Goal: Information Seeking & Learning: Learn about a topic

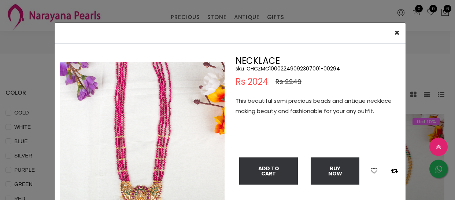
select select "INR"
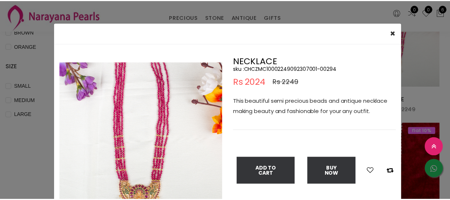
scroll to position [33, 0]
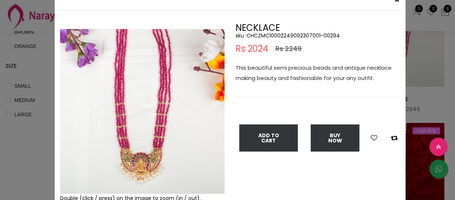
click at [24, 139] on div "× Close Double (click / press) on the image to zoom (in / out). NECKLACE sku : …" at bounding box center [227, 100] width 455 height 200
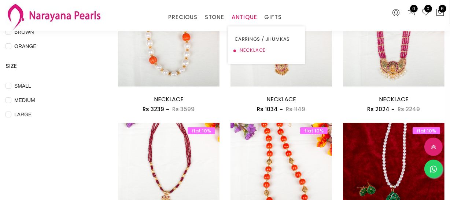
click at [242, 50] on link "NECKLACE" at bounding box center [266, 50] width 62 height 11
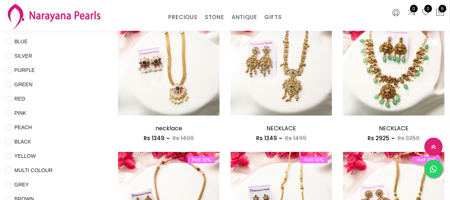
scroll to position [233, 0]
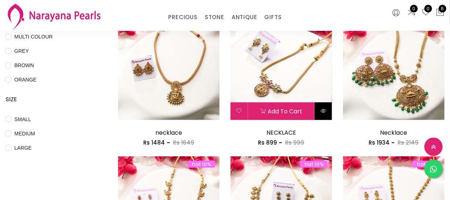
click at [322, 106] on button at bounding box center [323, 111] width 17 height 18
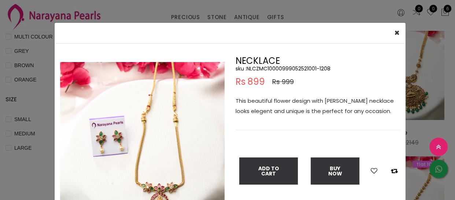
click at [267, 70] on h5 "sku : NLCZMC10000999052521001-1208" at bounding box center [318, 68] width 165 height 7
copy h5 "NLCZMC10000999052521001"
click at [39, 128] on div "× Close Double (click / press) on the image to zoom (in / out). NECKLACE sku : …" at bounding box center [227, 100] width 455 height 200
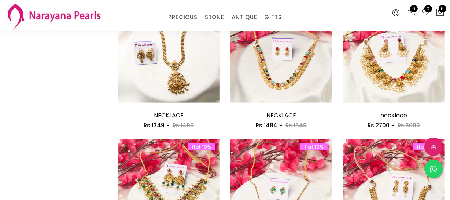
scroll to position [633, 0]
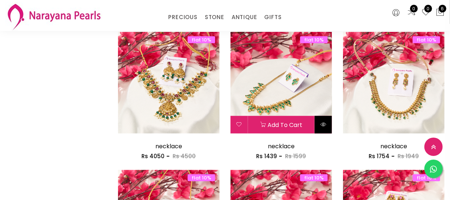
click at [322, 121] on icon at bounding box center [323, 124] width 6 height 6
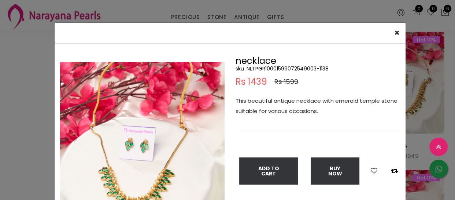
click at [291, 69] on h5 "sku : NLTPGR10001599072549003-1138" at bounding box center [318, 68] width 165 height 7
copy h5 "NLTPGR10001599072549003"
click at [14, 131] on div "× Close Double (click / press) on the image to zoom (in / out). necklace sku : …" at bounding box center [227, 100] width 455 height 200
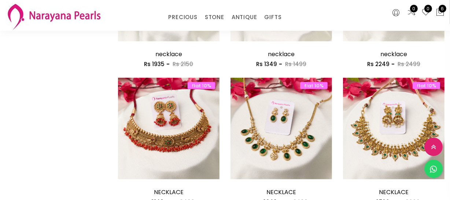
scroll to position [899, 0]
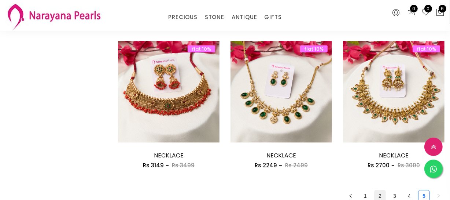
click at [379, 193] on link "2" at bounding box center [380, 195] width 11 height 11
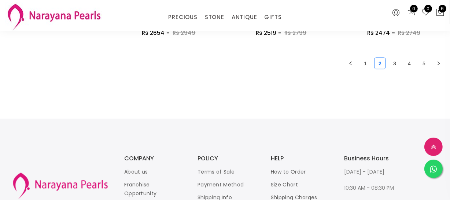
scroll to position [1033, 0]
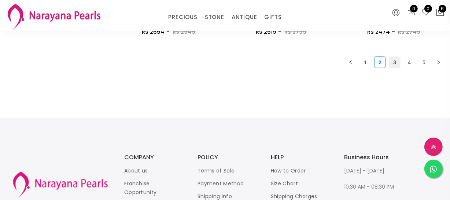
click at [394, 63] on link "3" at bounding box center [394, 62] width 11 height 11
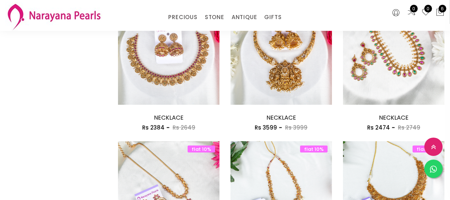
scroll to position [933, 0]
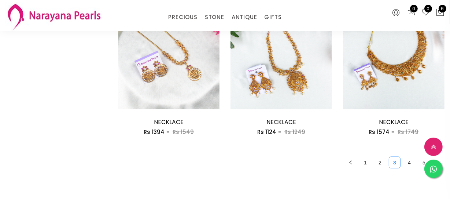
click at [399, 157] on link "3" at bounding box center [394, 162] width 11 height 11
click at [410, 162] on link "4" at bounding box center [409, 162] width 11 height 11
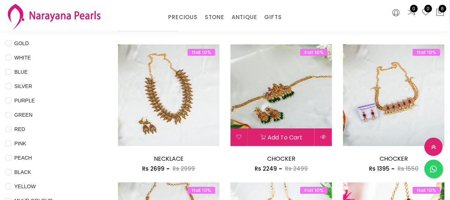
scroll to position [66, 0]
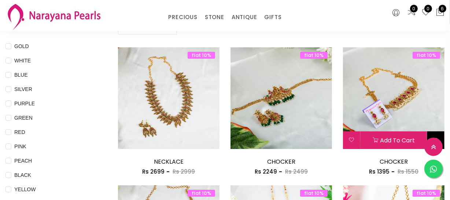
click at [433, 133] on button at bounding box center [435, 140] width 17 height 18
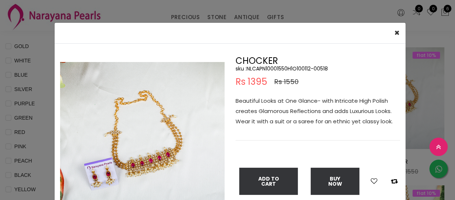
click at [291, 69] on h5 "sku : NLCAPN10001550H1O100112-00518" at bounding box center [318, 68] width 165 height 7
copy h5 "NLCAPN10001550H1O100112"
click at [29, 131] on div "× Close Double (click / press) on the image to zoom (in / out). CHOCKER sku : N…" at bounding box center [227, 100] width 455 height 200
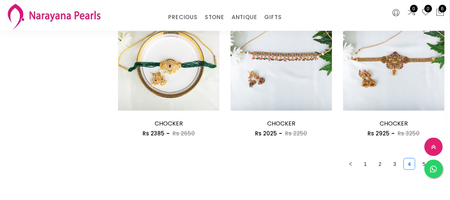
scroll to position [933, 0]
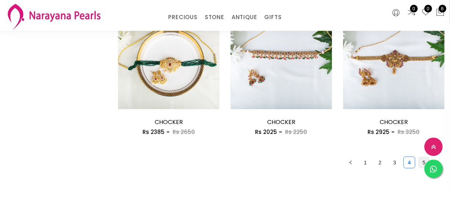
click at [420, 161] on link "5" at bounding box center [423, 162] width 11 height 11
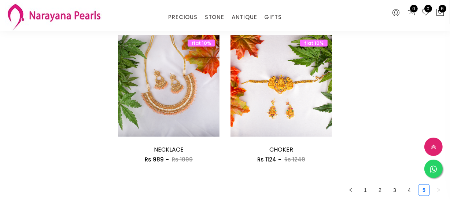
scroll to position [666, 0]
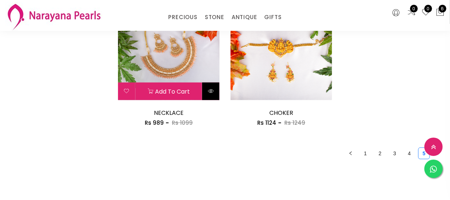
click at [209, 92] on icon at bounding box center [211, 91] width 6 height 6
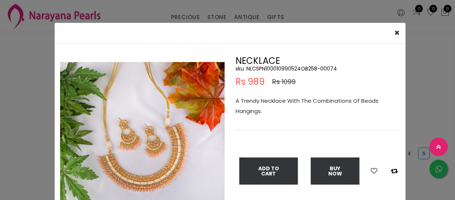
click at [269, 69] on h5 "sku : NLCSPN100010990524OB258-00074" at bounding box center [318, 68] width 165 height 7
copy h5 "NLCSPN100010990524OB258"
click at [22, 94] on div "× Close Double (click / press) on the image to zoom (in / out). NECKLACE sku : …" at bounding box center [227, 100] width 455 height 200
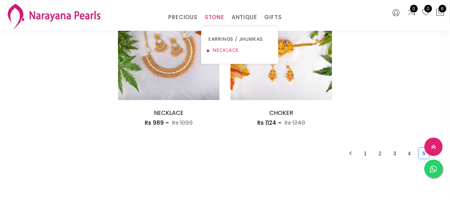
click at [215, 48] on link "NECKLACE" at bounding box center [240, 50] width 62 height 11
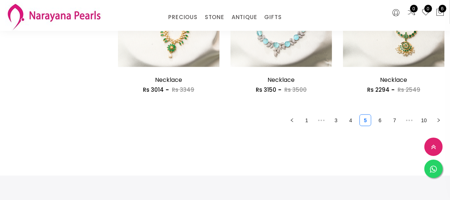
scroll to position [999, 0]
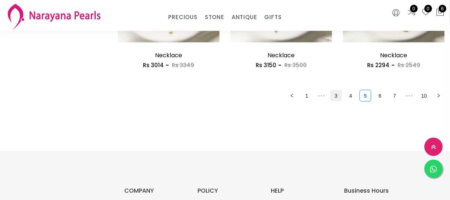
click at [336, 94] on link "3" at bounding box center [336, 95] width 11 height 11
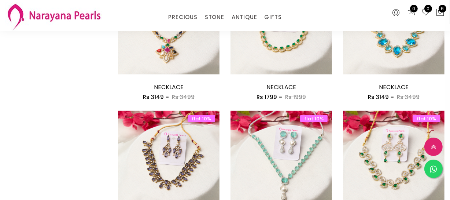
scroll to position [933, 0]
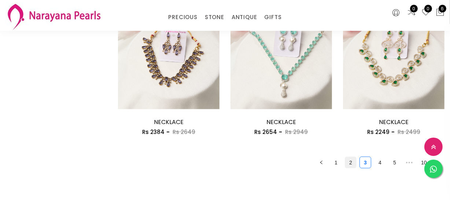
click at [349, 164] on link "2" at bounding box center [350, 162] width 11 height 11
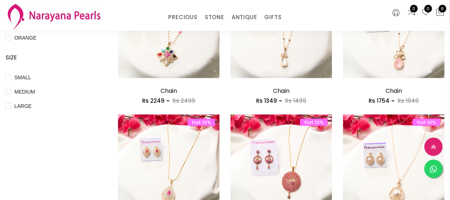
scroll to position [366, 0]
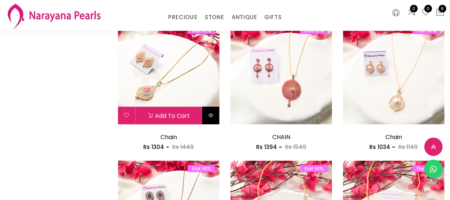
click at [209, 117] on icon at bounding box center [211, 115] width 6 height 6
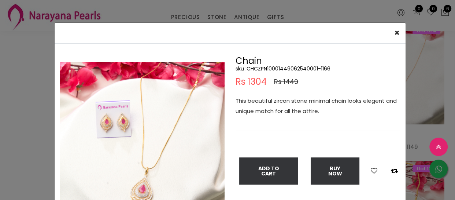
click at [284, 65] on h5 "sku : CHCZPN10001449062540001-1166" at bounding box center [318, 68] width 165 height 7
copy h5 "CHCZPN10001449062540001"
click at [24, 135] on div "× Close Double (click / press) on the image to zoom (in / out). Chain sku : CHC…" at bounding box center [227, 100] width 455 height 200
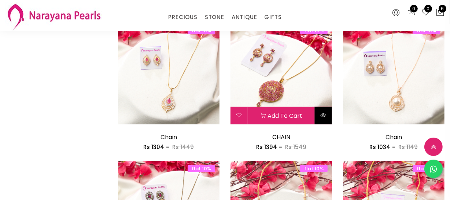
click at [322, 117] on icon at bounding box center [323, 115] width 6 height 6
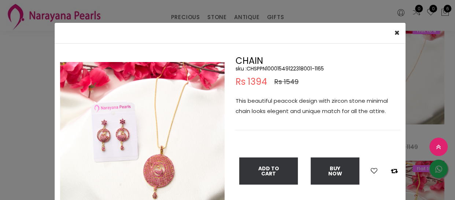
click at [270, 66] on h5 "sku : CHSPPN10001549122318001-1165" at bounding box center [318, 68] width 165 height 7
click at [271, 70] on h5 "sku : CHSPPN10001549122318001-1165" at bounding box center [318, 68] width 165 height 7
copy h5 "CHSPPN10001549122318001"
click at [26, 128] on div "× Close Double (click / press) on the image to zoom (in / out). CHAIN sku : CHS…" at bounding box center [227, 100] width 455 height 200
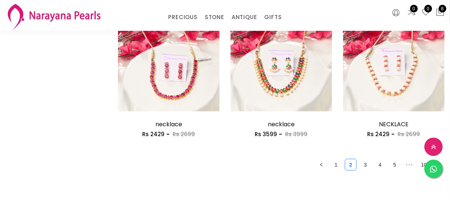
scroll to position [966, 0]
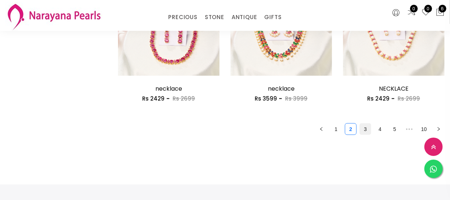
click at [366, 126] on link "3" at bounding box center [365, 128] width 11 height 11
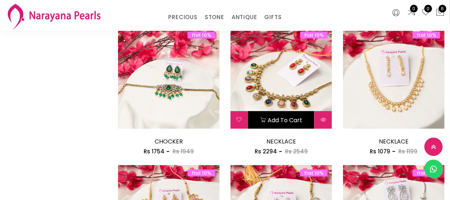
scroll to position [499, 0]
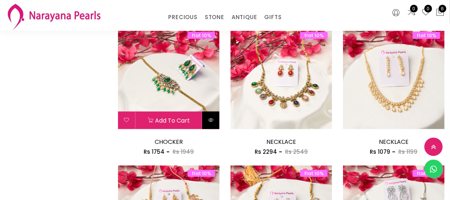
click at [212, 122] on button at bounding box center [210, 120] width 17 height 18
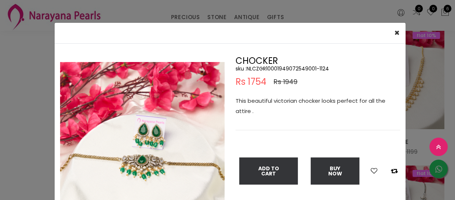
click at [0, 123] on div "× Close Double (click / press) on the image to zoom (in / out). CHOCKER sku : N…" at bounding box center [227, 100] width 455 height 200
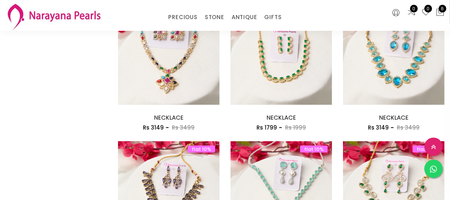
scroll to position [966, 0]
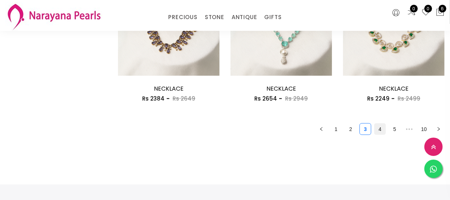
click at [380, 126] on link "4" at bounding box center [380, 128] width 11 height 11
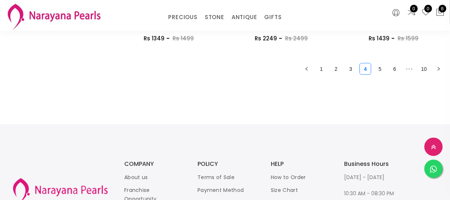
scroll to position [1033, 0]
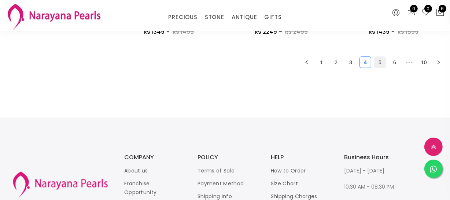
click at [377, 63] on link "5" at bounding box center [380, 62] width 11 height 11
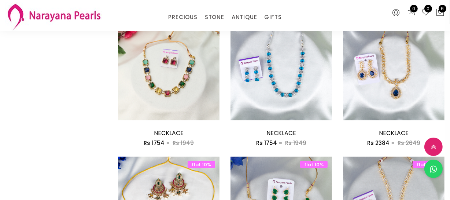
scroll to position [799, 0]
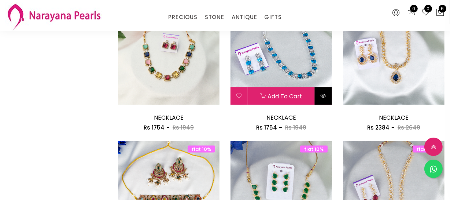
click at [325, 97] on icon at bounding box center [323, 96] width 6 height 6
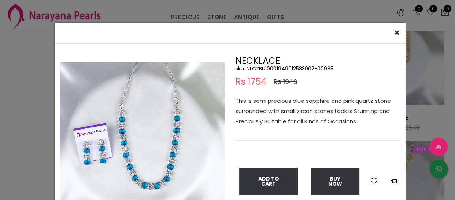
click at [289, 68] on h5 "sku : NLCZBU10001949012533002-00985" at bounding box center [318, 68] width 165 height 7
copy h5 "NLCZBU10001949012533002"
click at [14, 152] on div "× Close Double (click / press) on the image to zoom (in / out). NECKLACE sku : …" at bounding box center [227, 100] width 455 height 200
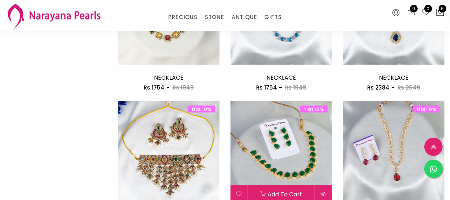
scroll to position [933, 0]
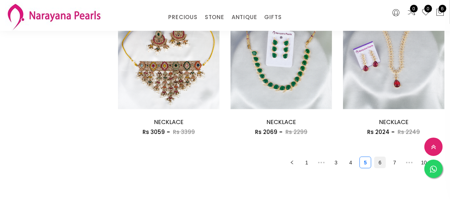
click at [377, 162] on link "6" at bounding box center [380, 162] width 11 height 11
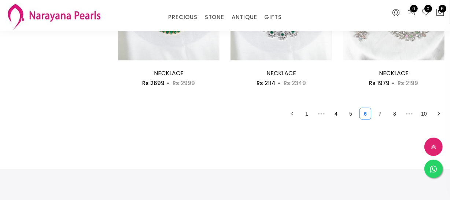
scroll to position [999, 0]
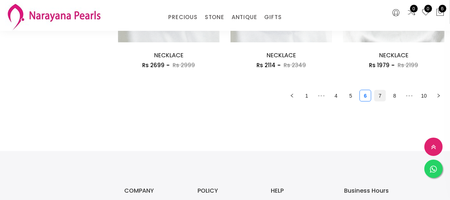
click at [379, 97] on link "7" at bounding box center [380, 95] width 11 height 11
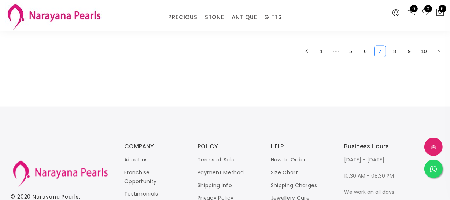
scroll to position [1033, 0]
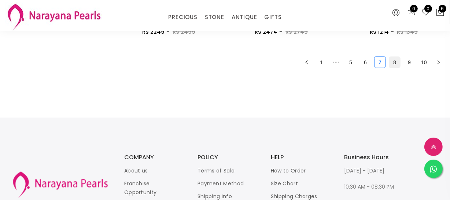
click at [395, 64] on link "8" at bounding box center [394, 62] width 11 height 11
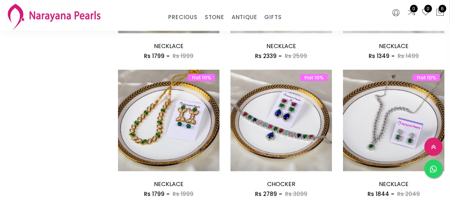
scroll to position [899, 0]
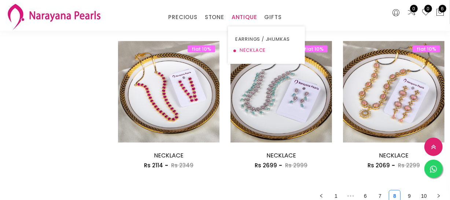
click at [243, 46] on link "NECKLACE" at bounding box center [266, 50] width 62 height 11
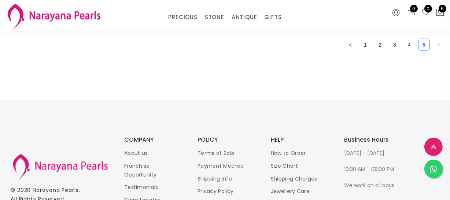
scroll to position [1099, 0]
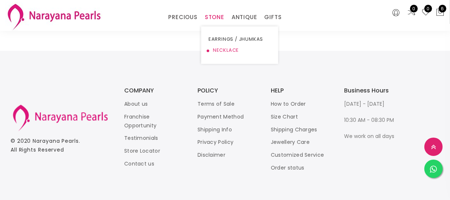
click at [225, 51] on link "NECKLACE" at bounding box center [240, 50] width 62 height 11
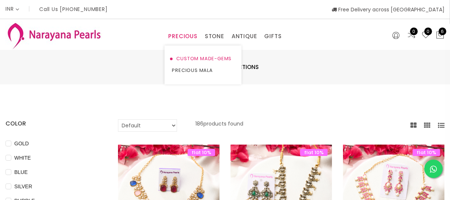
click at [198, 59] on link "CUSTOM MADE-GEMS" at bounding box center [203, 59] width 62 height 12
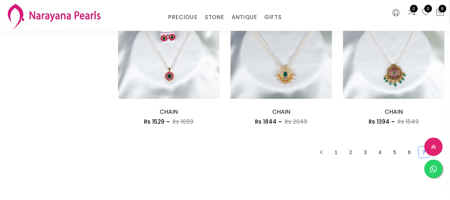
scroll to position [999, 0]
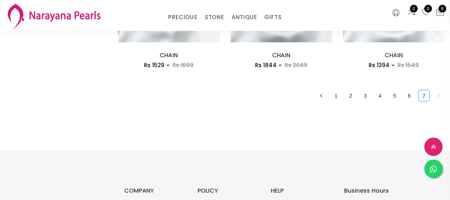
click at [359, 98] on ul "1 2 3 4 5 6 7" at bounding box center [281, 96] width 327 height 12
click at [350, 96] on link "2" at bounding box center [350, 95] width 11 height 11
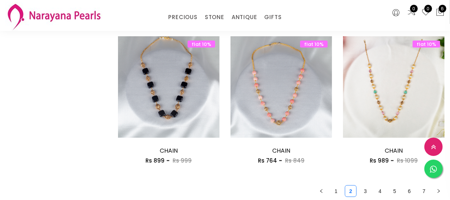
scroll to position [966, 0]
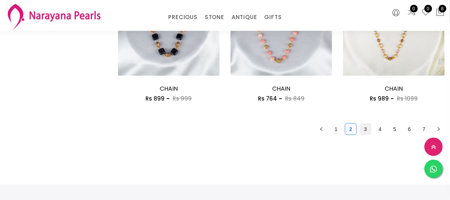
click at [364, 126] on link "3" at bounding box center [365, 128] width 11 height 11
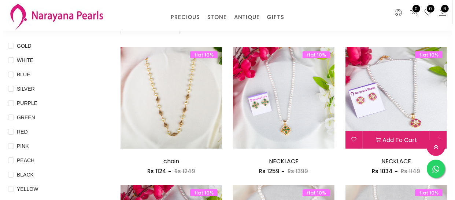
scroll to position [66, 0]
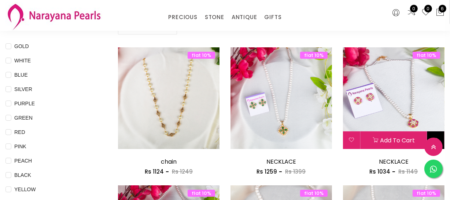
click at [440, 134] on button at bounding box center [435, 140] width 17 height 18
